Goal: Task Accomplishment & Management: Use online tool/utility

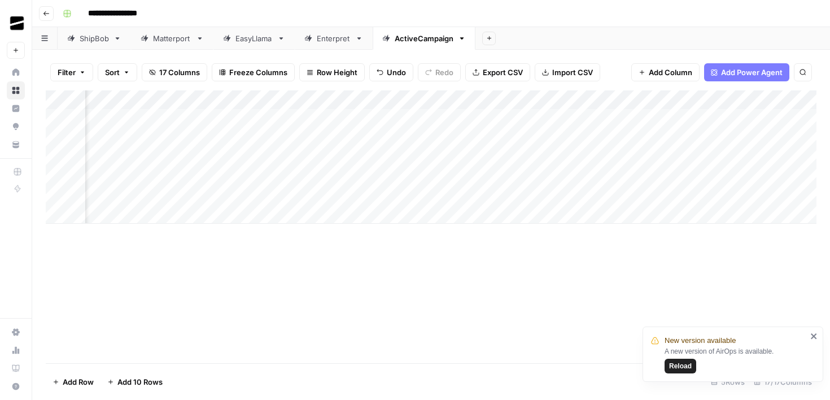
scroll to position [0, 904]
click at [334, 41] on div "Enterpret" at bounding box center [334, 38] width 34 height 11
click at [618, 216] on div "Add Column" at bounding box center [431, 204] width 771 height 229
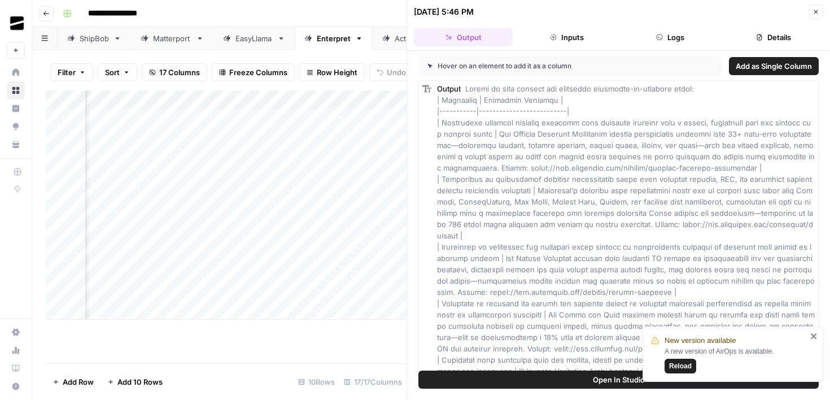
click at [813, 10] on icon "button" at bounding box center [815, 11] width 7 height 7
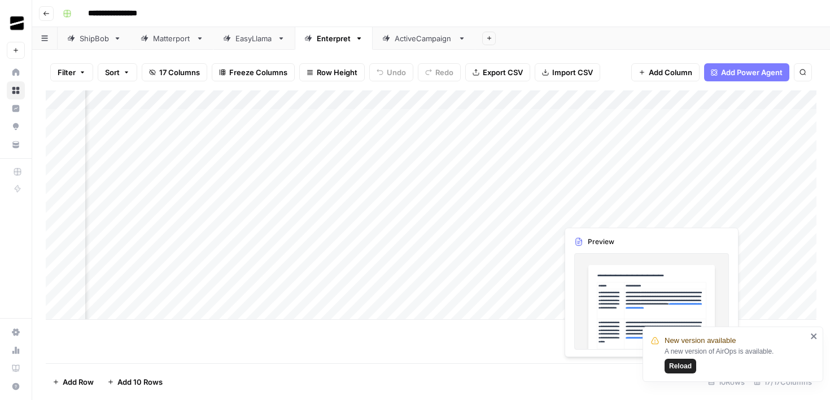
scroll to position [0, 605]
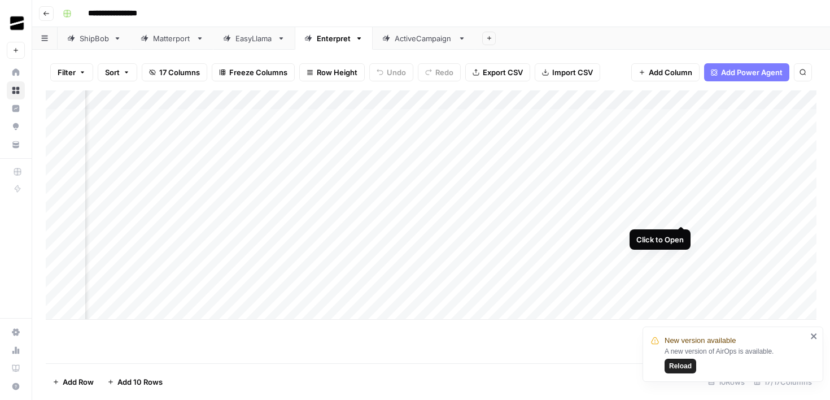
click at [681, 213] on div "Add Column" at bounding box center [431, 204] width 771 height 229
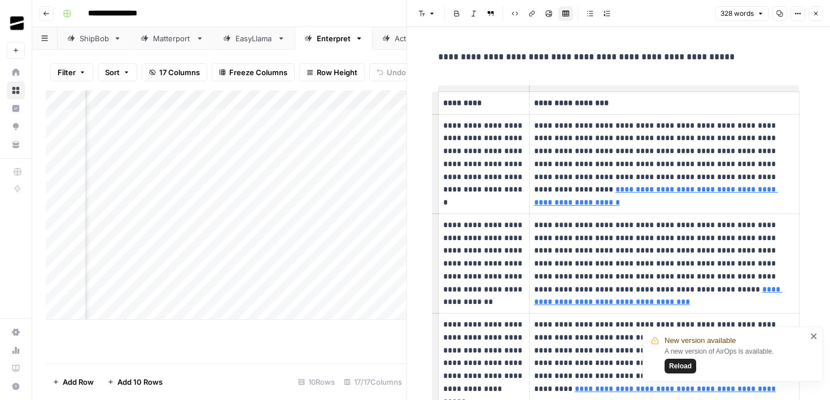
scroll to position [36, 0]
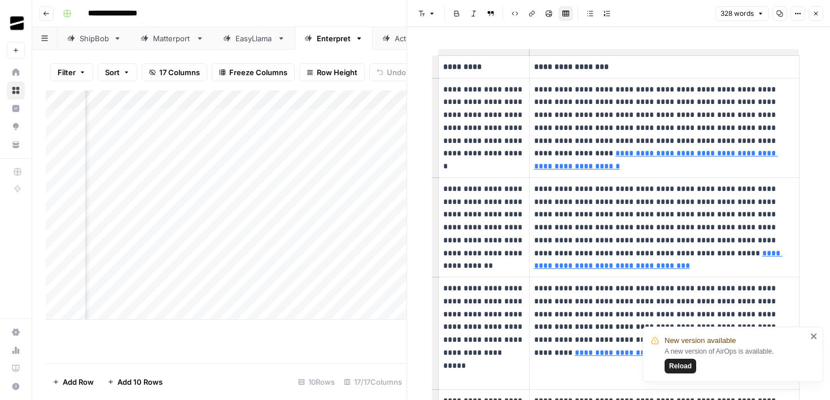
click at [812, 333] on icon "close" at bounding box center [814, 335] width 8 height 9
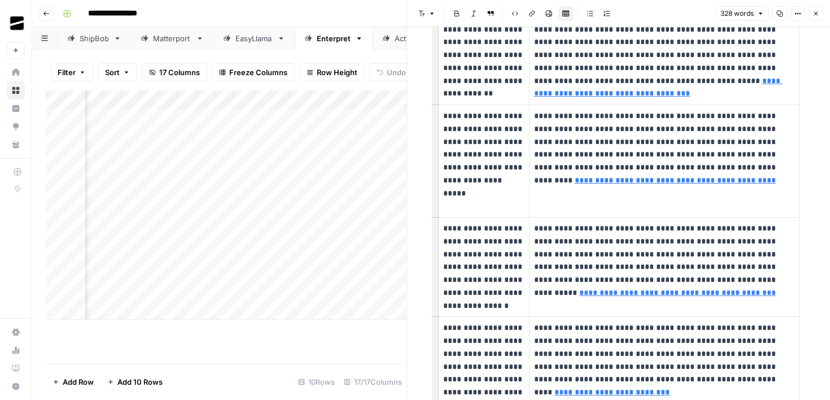
scroll to position [217, 0]
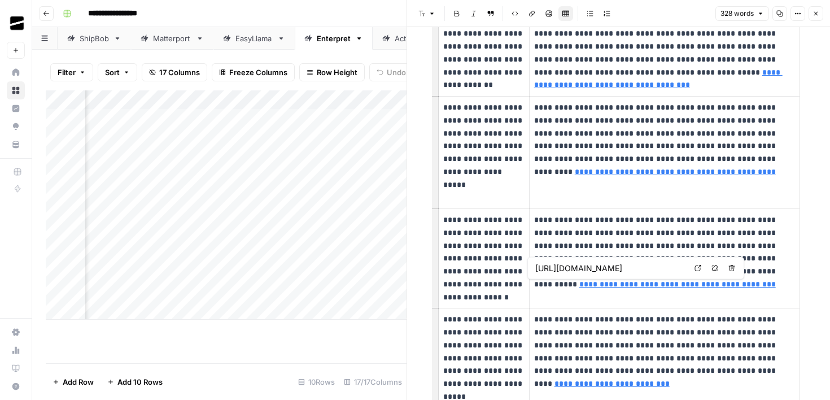
click at [656, 286] on link "**********" at bounding box center [677, 284] width 196 height 8
click at [688, 287] on link "**********" at bounding box center [677, 284] width 196 height 8
click at [701, 268] on link "Open in a new tab" at bounding box center [698, 268] width 15 height 15
